Goal: Navigation & Orientation: Find specific page/section

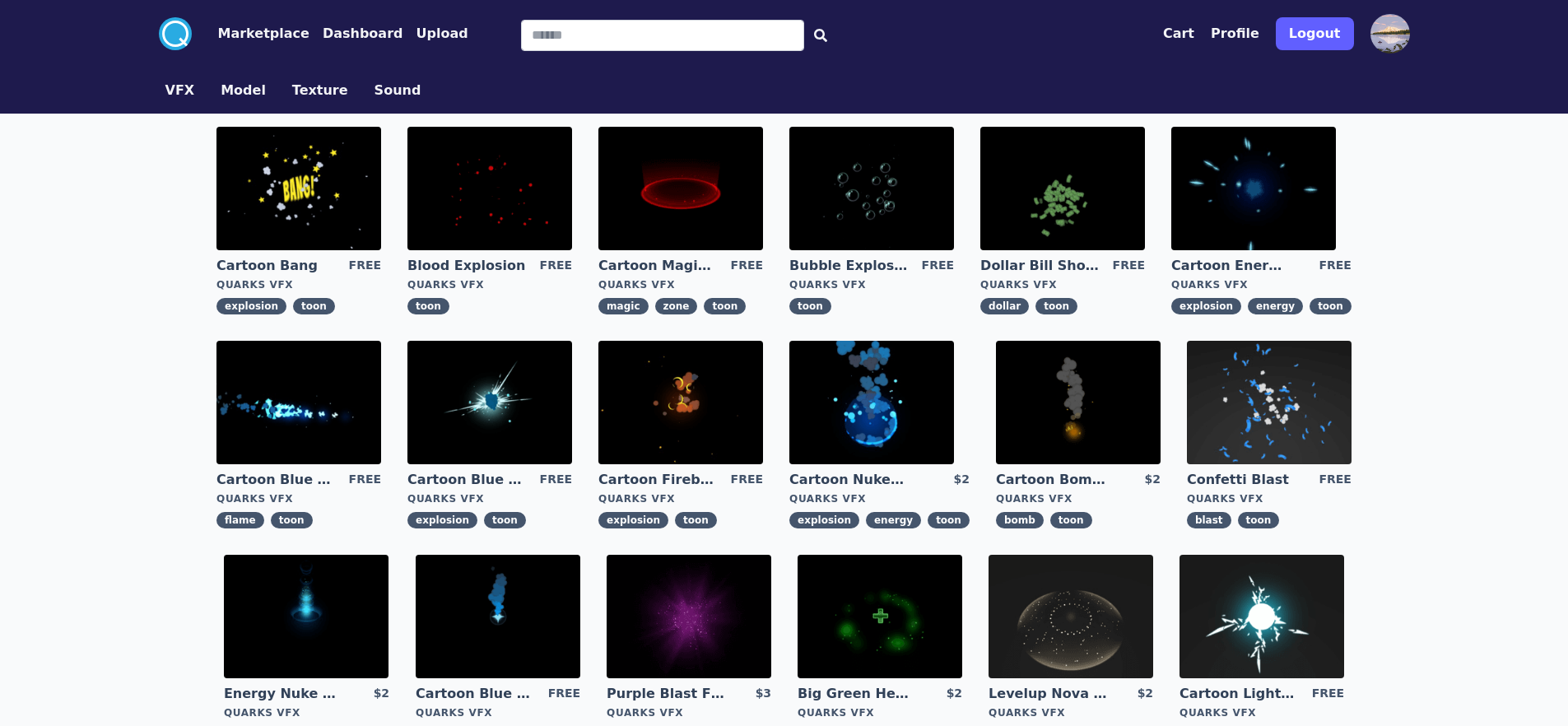
scroll to position [82, 0]
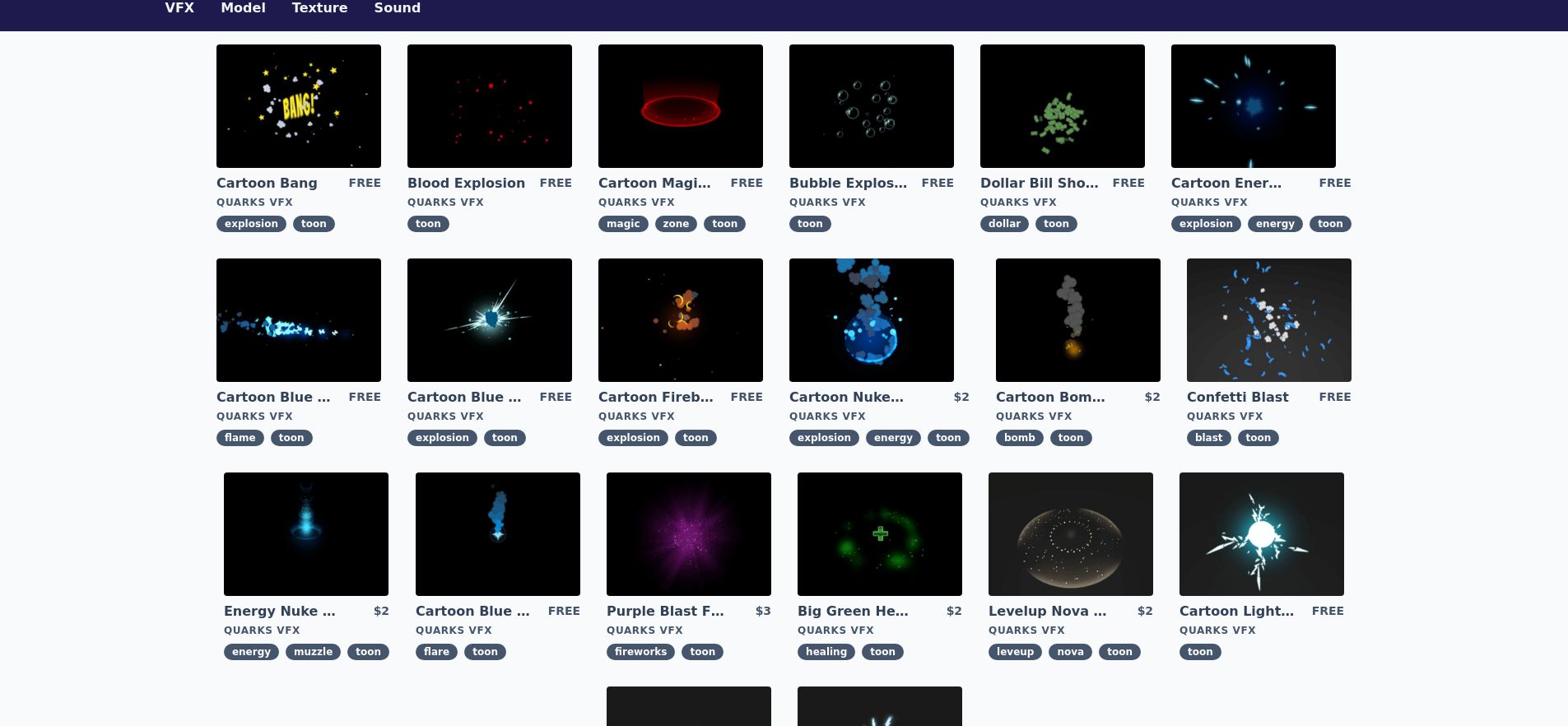
click at [598, 153] on img at bounding box center [680, 106] width 165 height 123
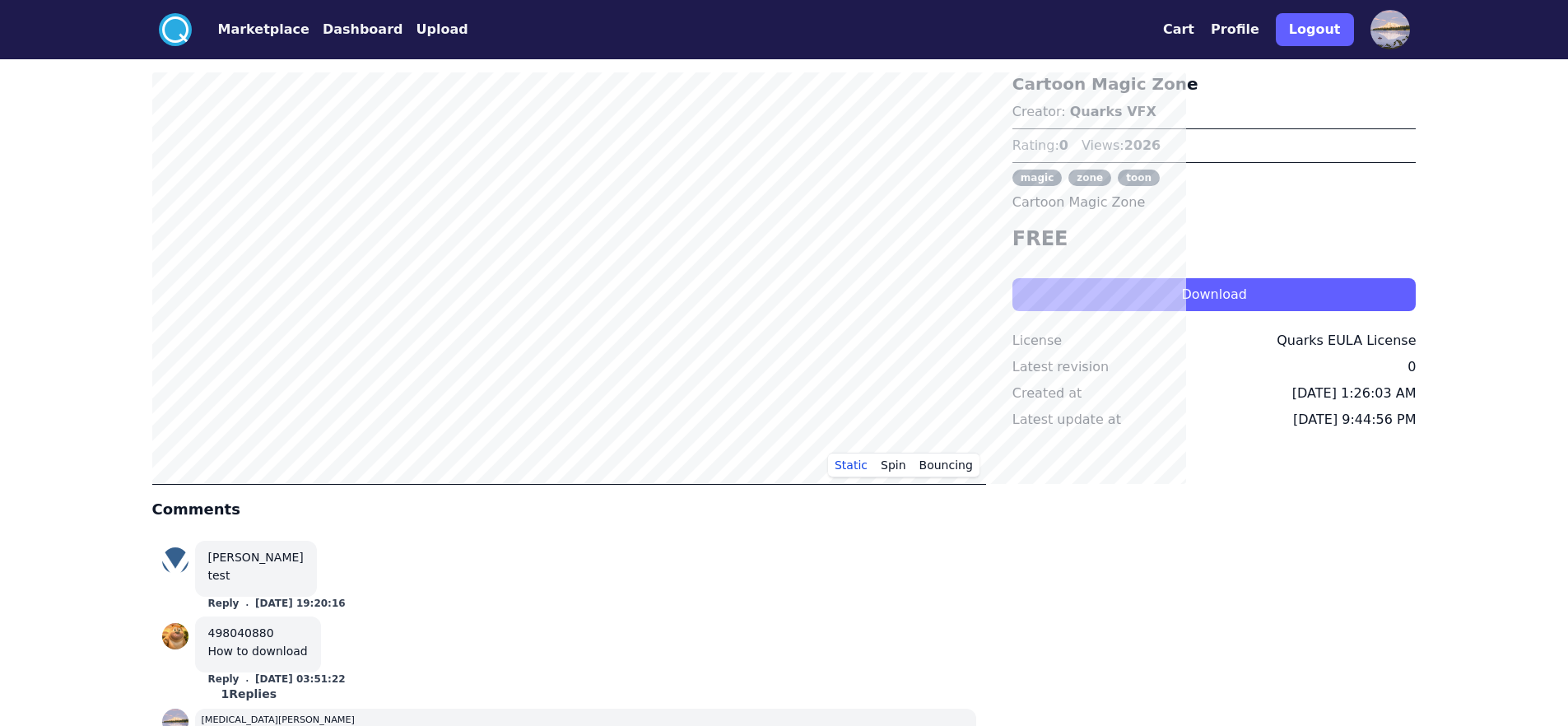
click at [218, 40] on button "Marketplace" at bounding box center [264, 29] width 91 height 19
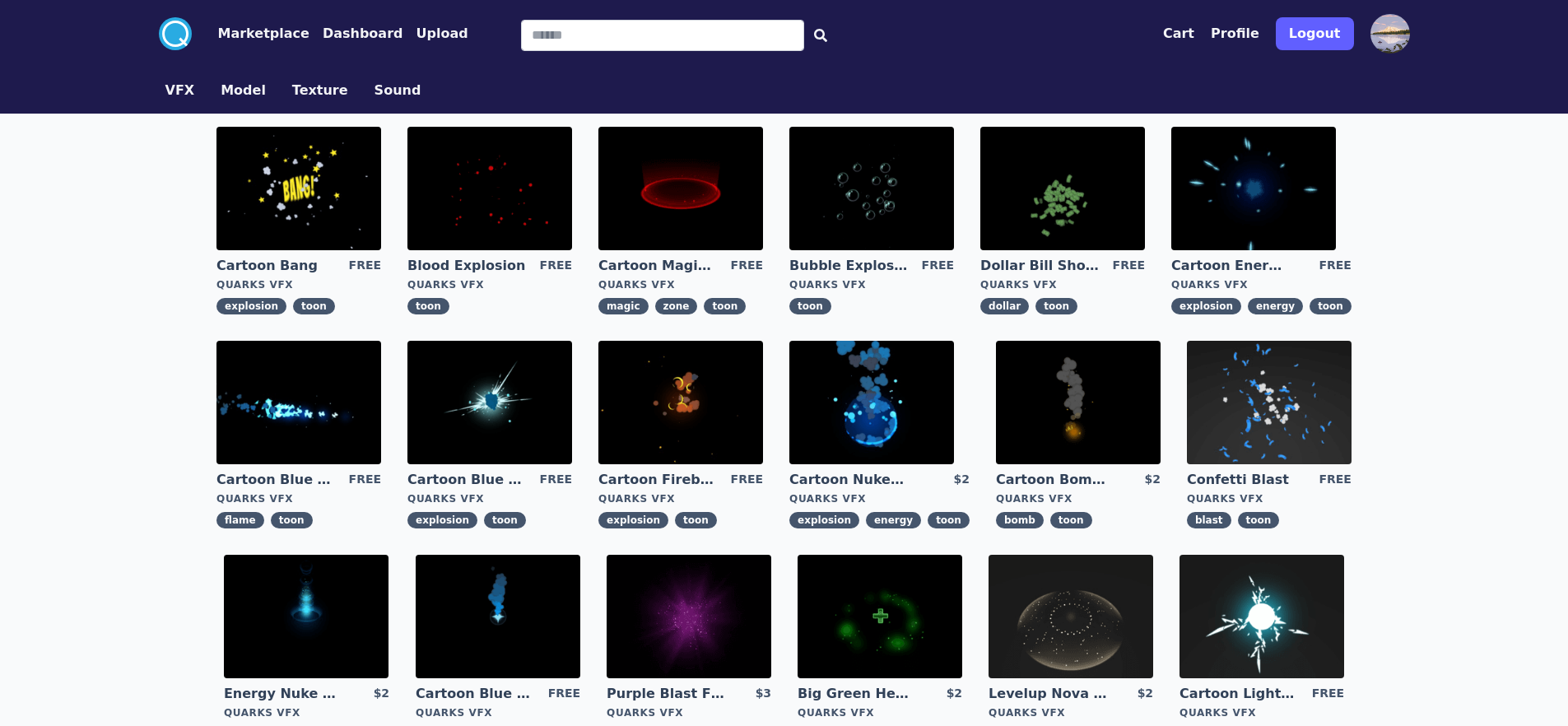
click at [1187, 464] on img at bounding box center [1269, 402] width 165 height 123
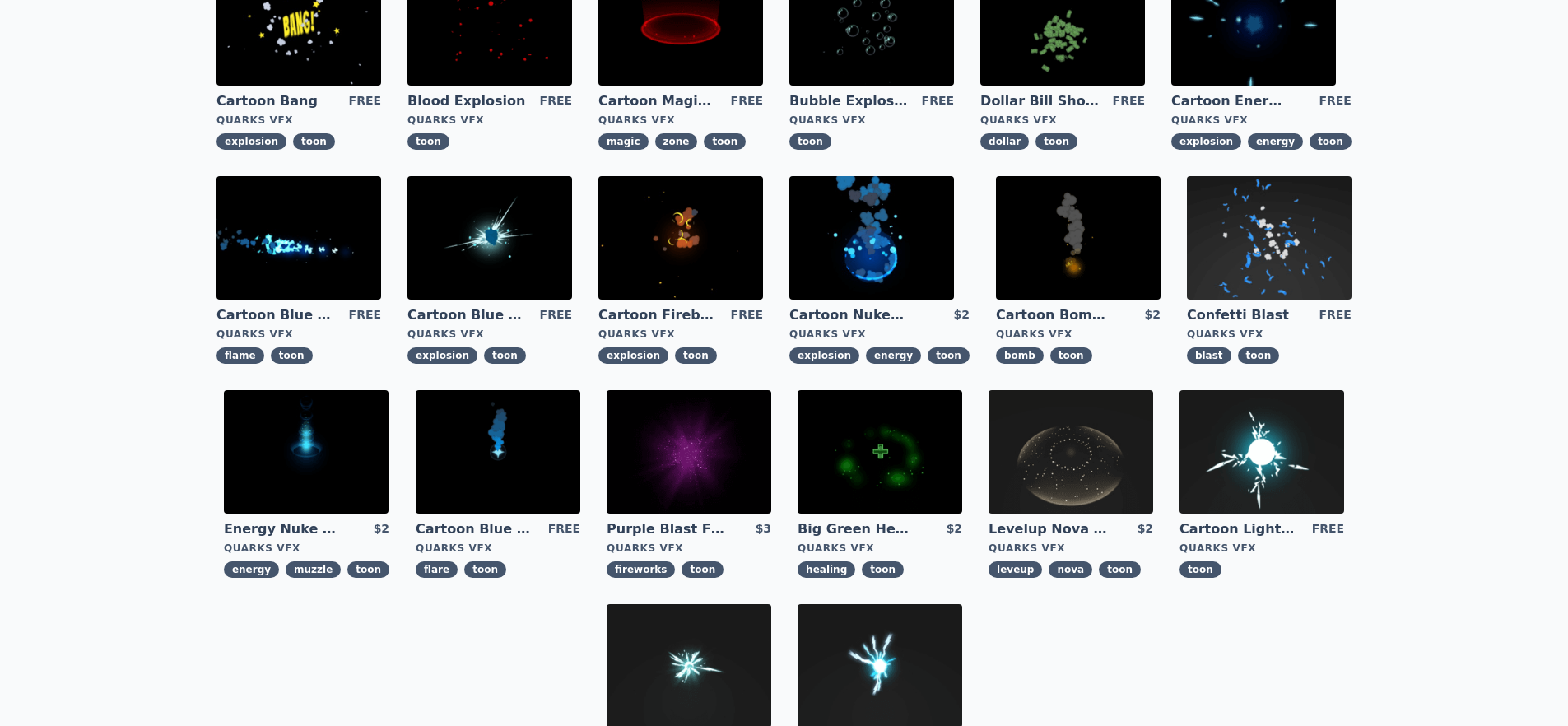
scroll to position [247, 0]
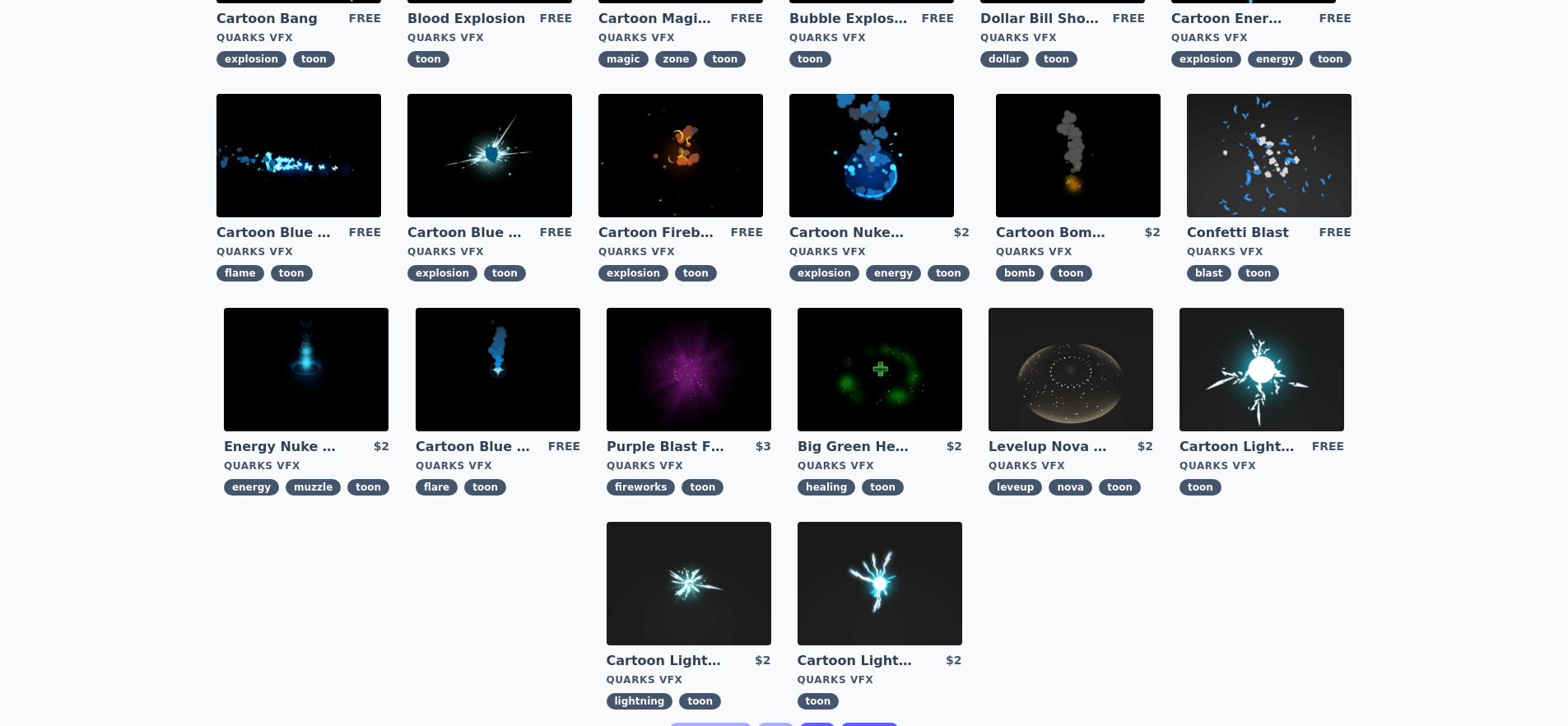
click at [822, 723] on link "2" at bounding box center [817, 739] width 35 height 33
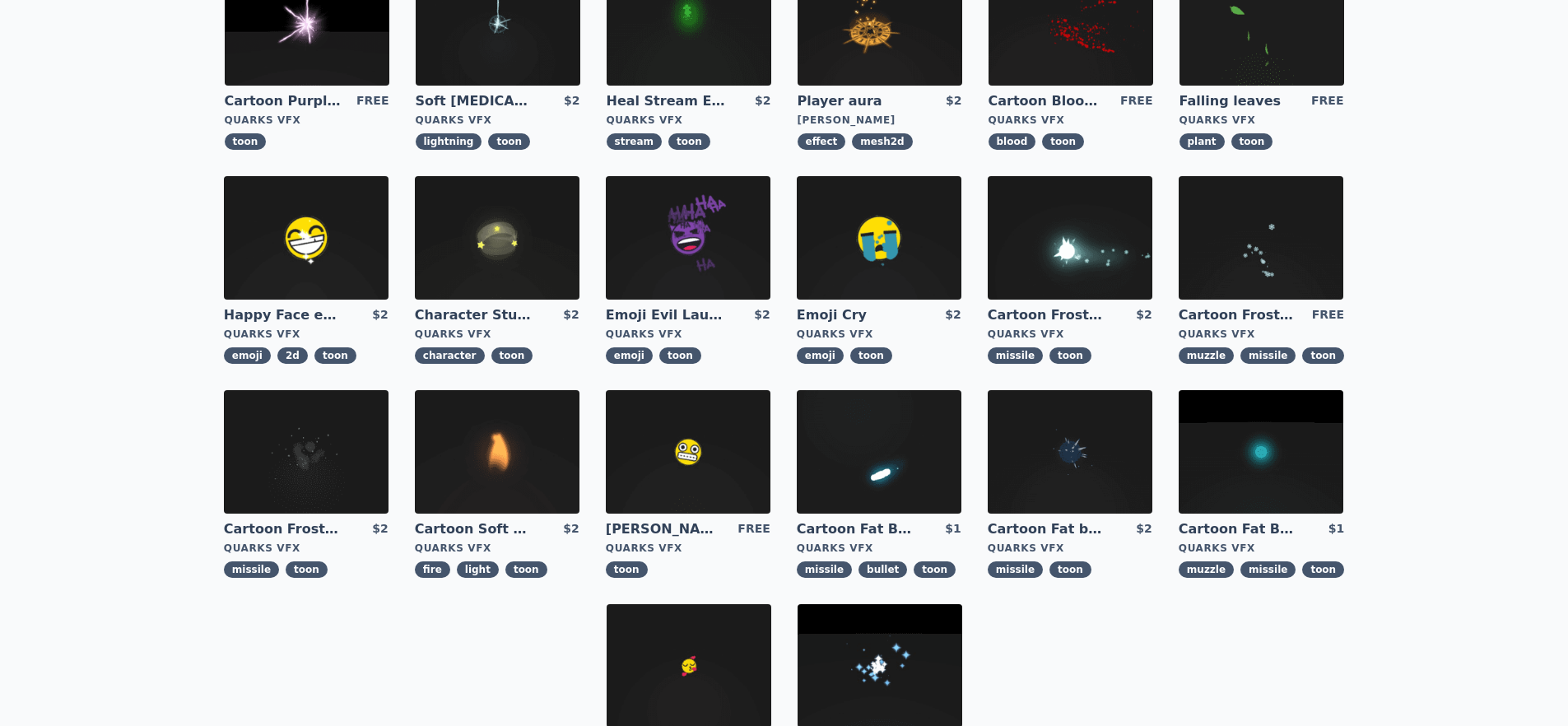
scroll to position [247, 0]
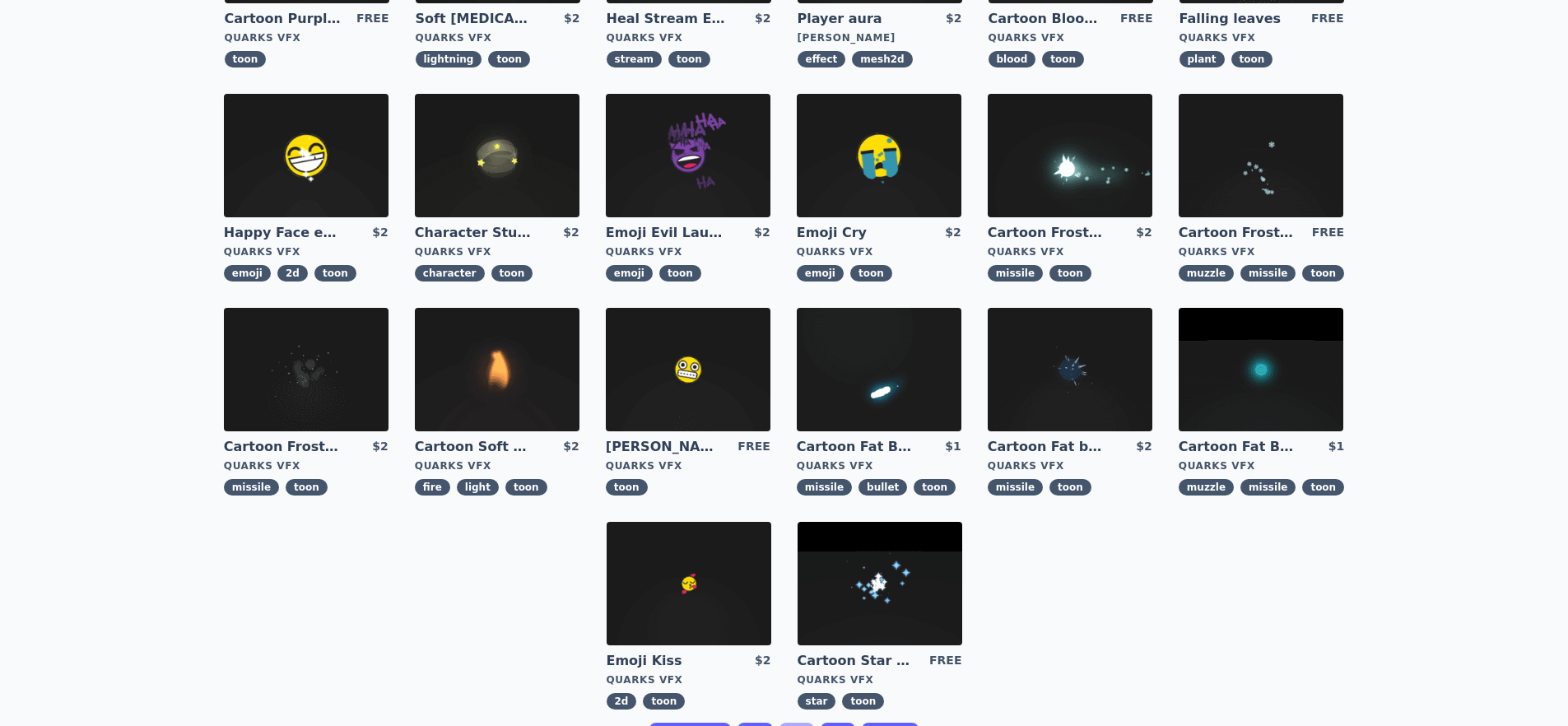
click at [855, 723] on link "3" at bounding box center [838, 739] width 35 height 33
